Goal: Transaction & Acquisition: Purchase product/service

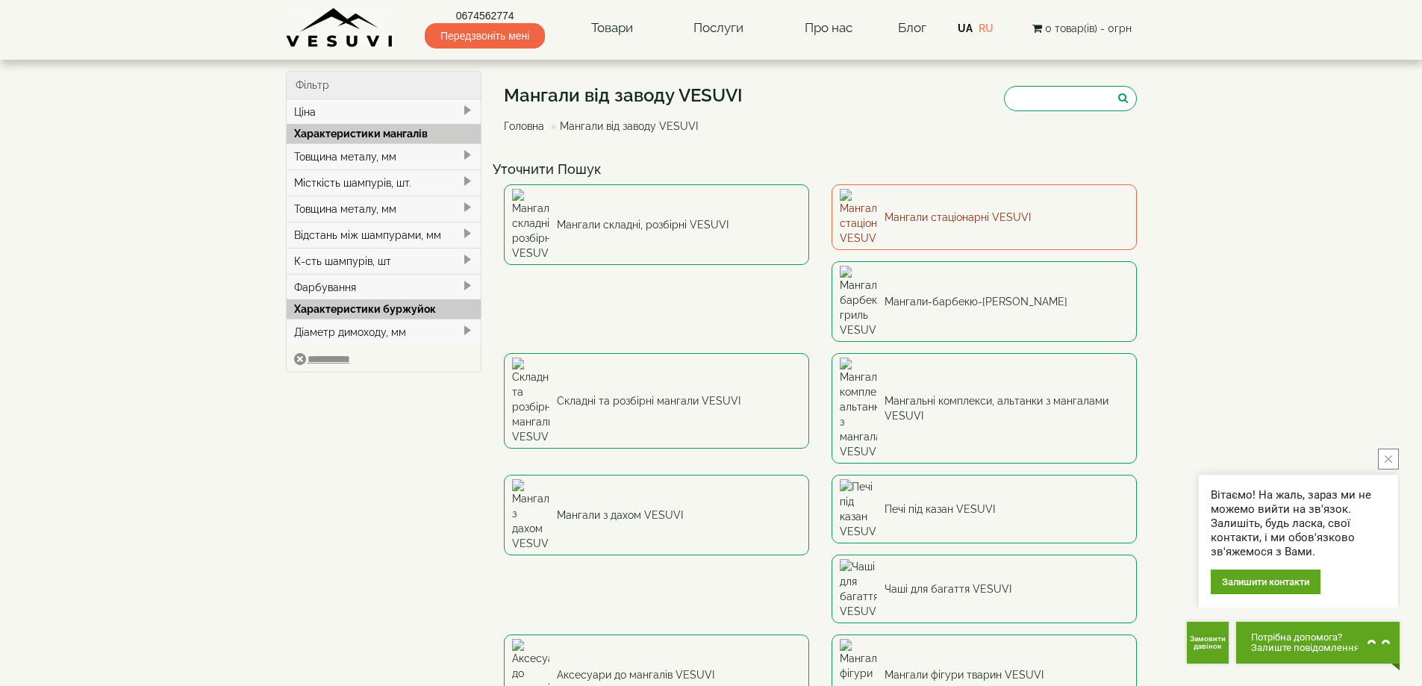
click at [901, 212] on link "Мангали стаціонарні VESUVI" at bounding box center [984, 217] width 305 height 66
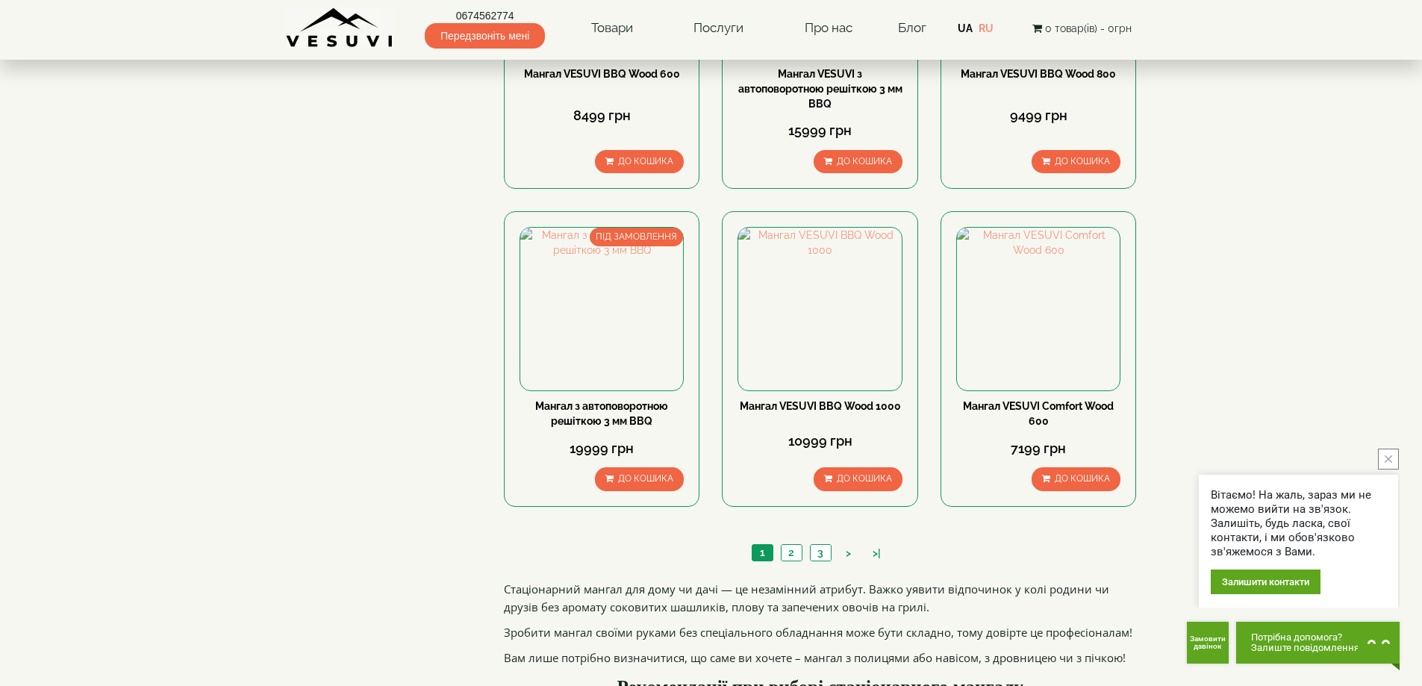
scroll to position [1269, 0]
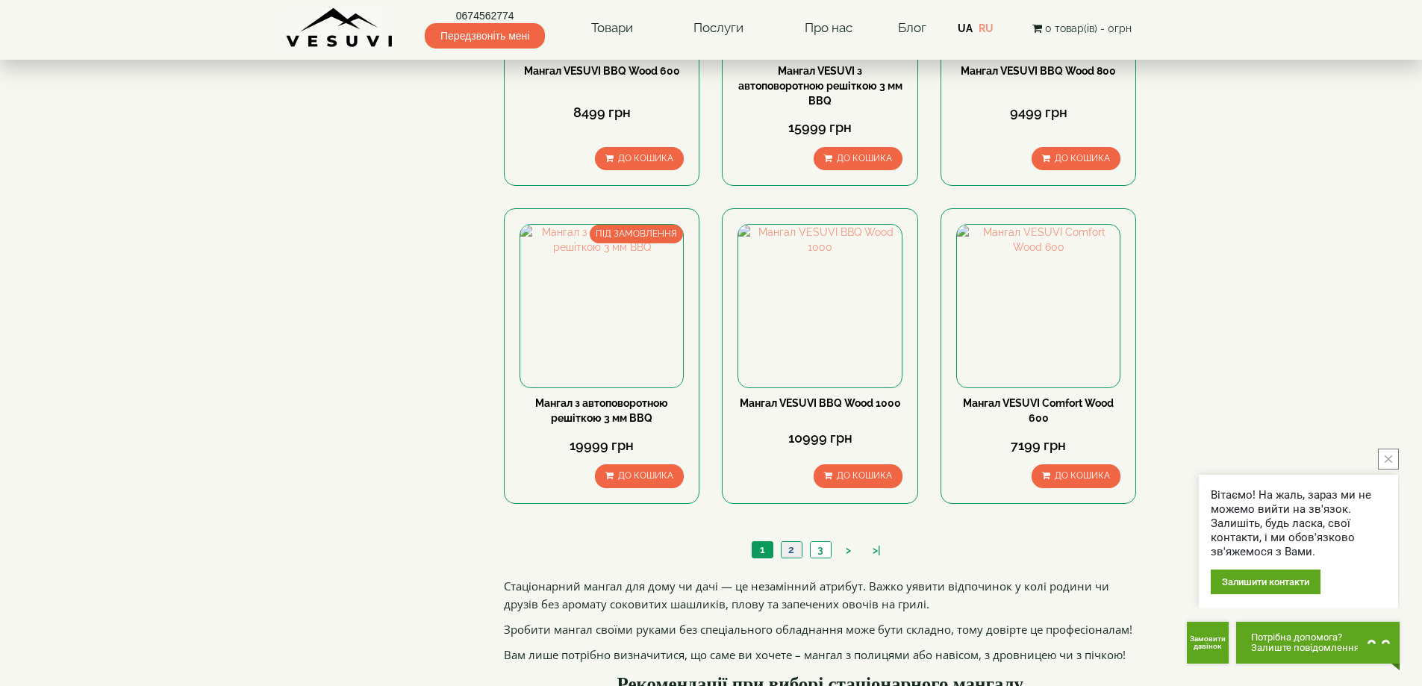
click at [791, 550] on link "2" at bounding box center [791, 550] width 21 height 16
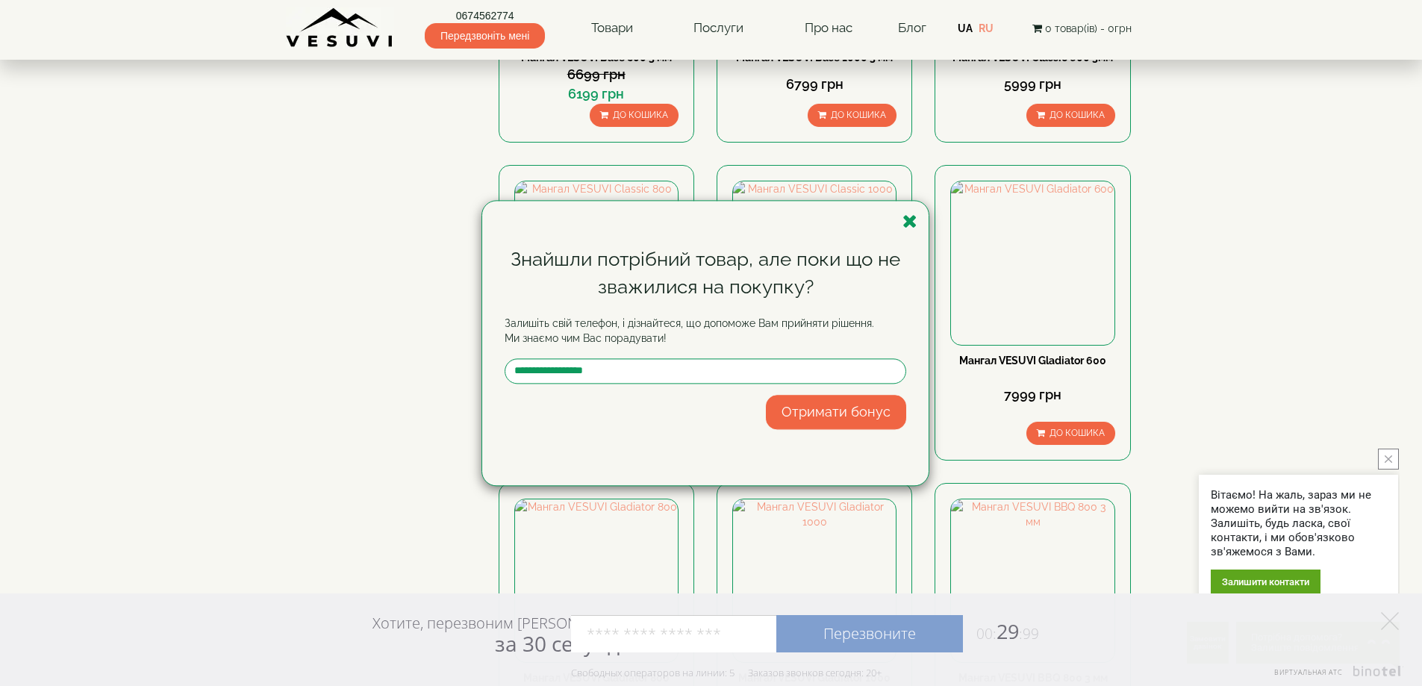
scroll to position [971, 0]
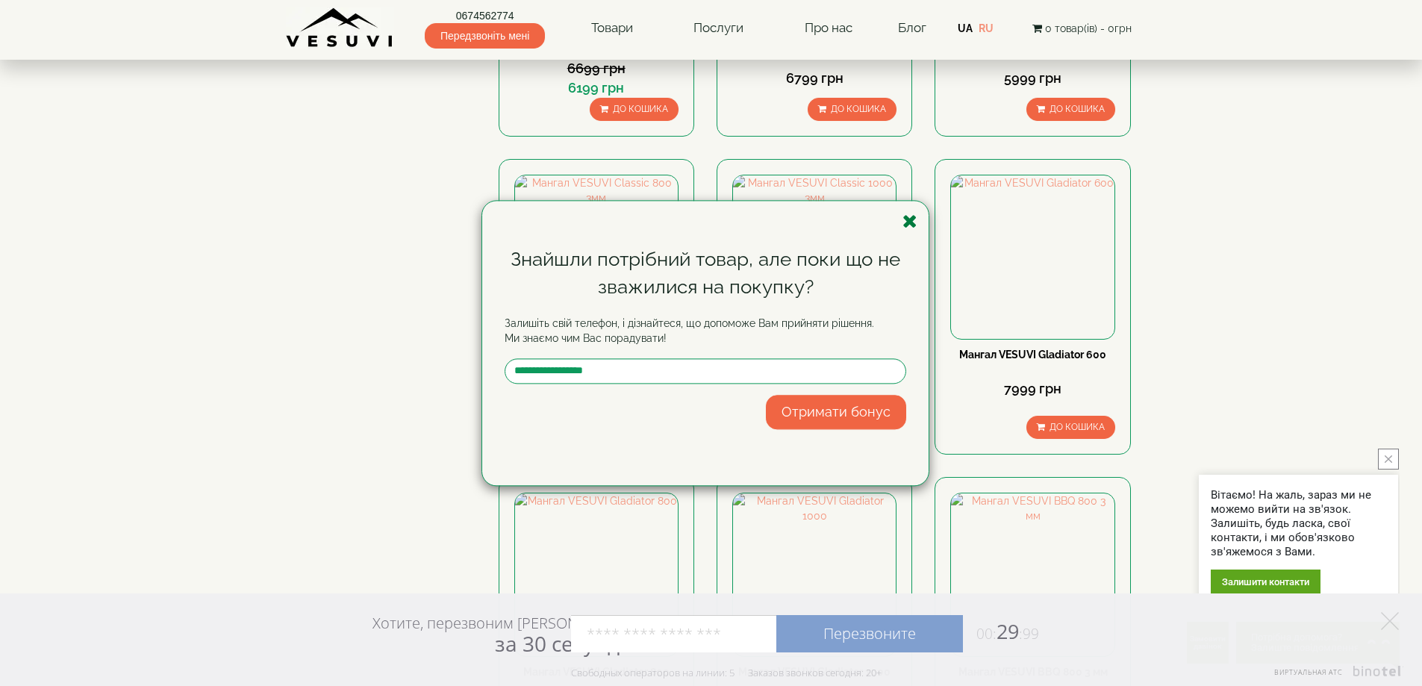
click at [906, 222] on icon "button" at bounding box center [910, 221] width 15 height 19
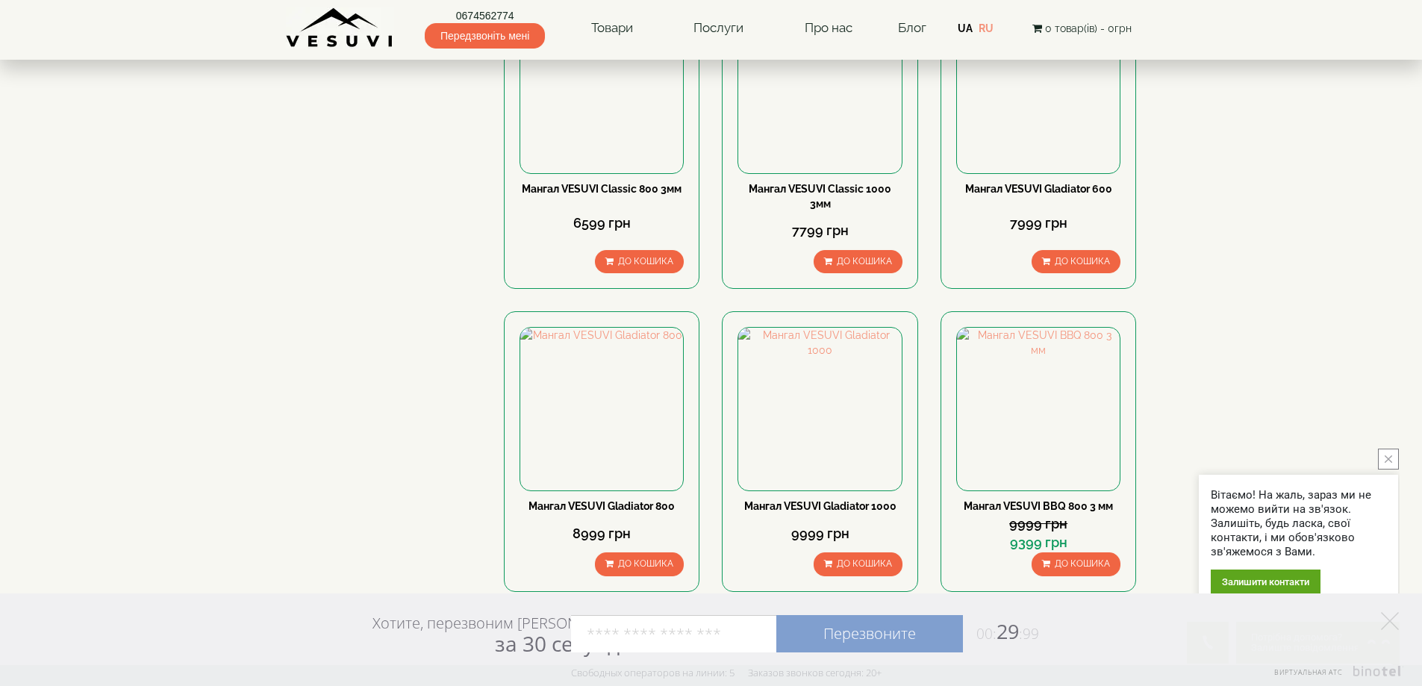
scroll to position [1372, 0]
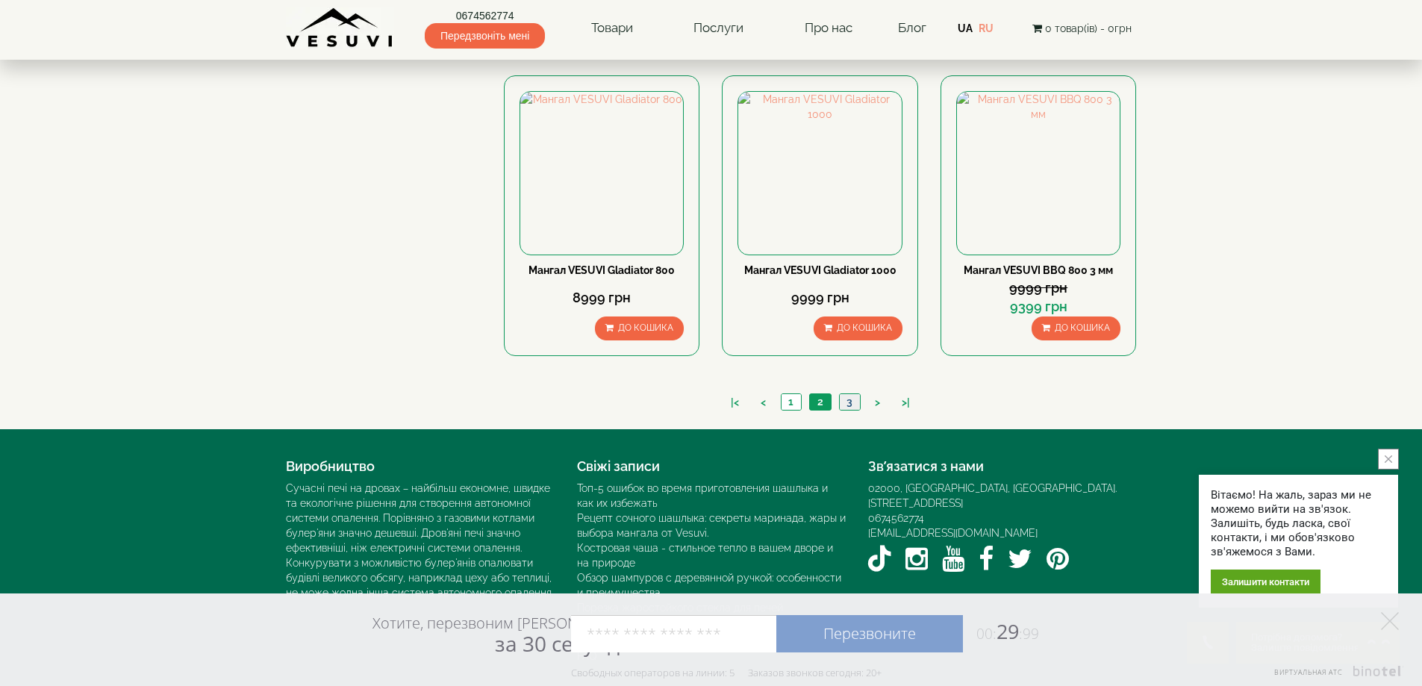
click at [847, 401] on link "3" at bounding box center [849, 402] width 21 height 16
